Goal: Transaction & Acquisition: Purchase product/service

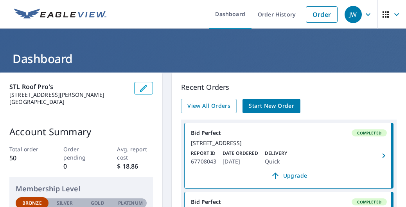
click at [259, 103] on span "Start New Order" at bounding box center [271, 106] width 45 height 10
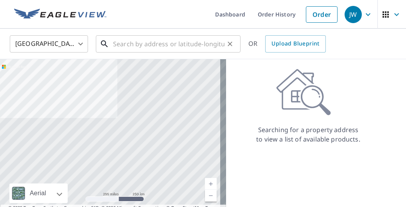
click at [158, 47] on input "text" at bounding box center [169, 44] width 112 height 22
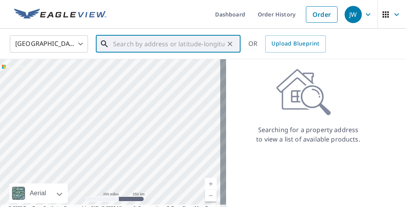
paste input "[STREET_ADDRESS][PERSON_NAME]"
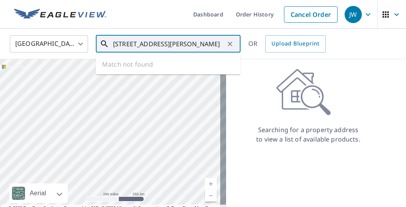
scroll to position [0, 8]
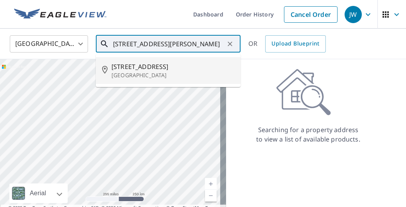
click at [150, 73] on p "[GEOGRAPHIC_DATA]" at bounding box center [173, 75] width 123 height 8
type input "[STREET_ADDRESS]"
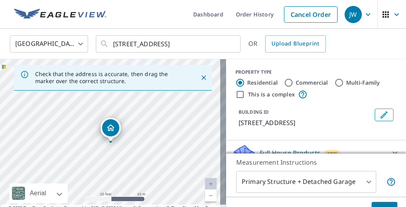
scroll to position [97, 0]
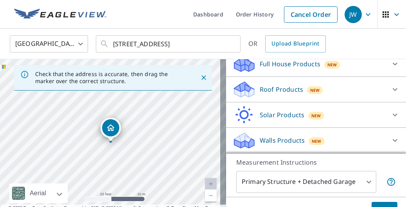
click at [326, 98] on div "Roof Products New" at bounding box center [308, 89] width 153 height 18
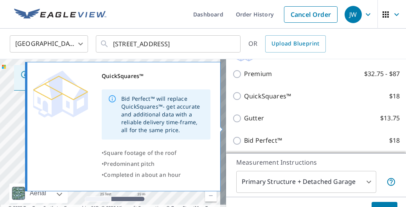
scroll to position [137, 0]
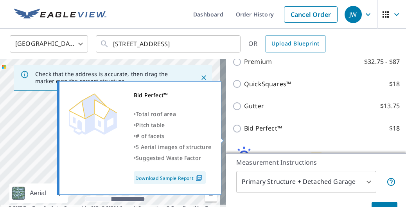
click at [256, 133] on p "Bid Perfect™" at bounding box center [263, 128] width 38 height 10
click at [244, 133] on input "Bid Perfect™ $18" at bounding box center [238, 128] width 12 height 9
checkbox input "true"
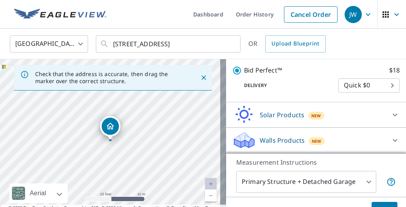
scroll to position [216, 0]
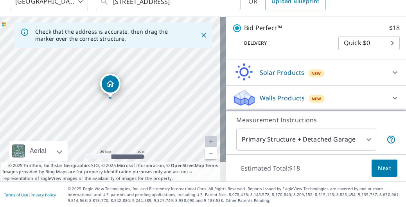
click at [372, 166] on button "Next" at bounding box center [385, 168] width 26 height 18
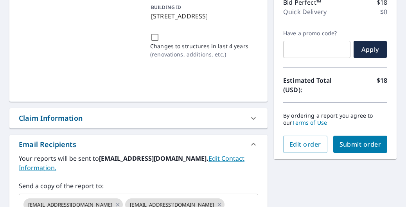
scroll to position [125, 0]
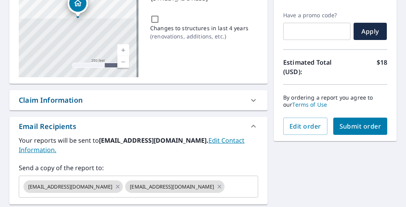
click at [348, 126] on span "Submit order" at bounding box center [361, 126] width 42 height 9
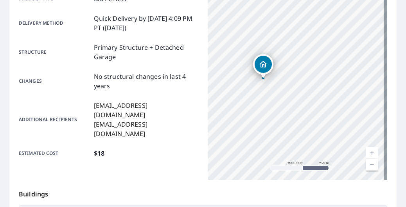
scroll to position [259, 0]
